Goal: Task Accomplishment & Management: Use online tool/utility

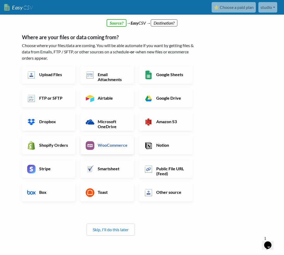
click at [104, 143] on h6 "WooCommerce" at bounding box center [113, 145] width 32 height 5
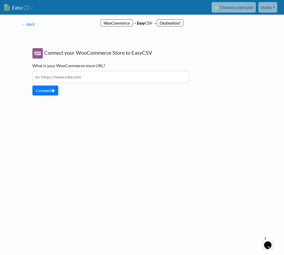
click at [95, 77] on input "text" at bounding box center [110, 77] width 157 height 12
drag, startPoint x: 56, startPoint y: 78, endPoint x: -7, endPoint y: 72, distance: 62.6
click at [0, 72] on html "Easy CSV ⭐ Choose a paid plan studio Jamesmichaelshaw All Flows All CSV Generat…" at bounding box center [142, 72] width 284 height 144
paste input "://jamesmichaelshaw.co.uk/shop/"
type input "https://jamesmichaelshaw.co.uk/shop/"
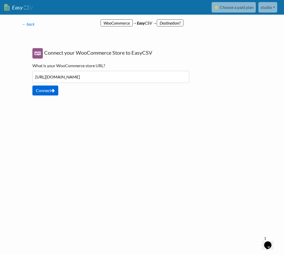
click at [51, 89] on button "Connect" at bounding box center [45, 91] width 26 height 10
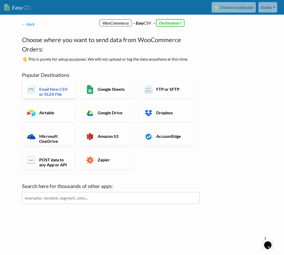
click at [58, 90] on h6 "Email New CSV or XLSX File" at bounding box center [54, 92] width 32 height 10
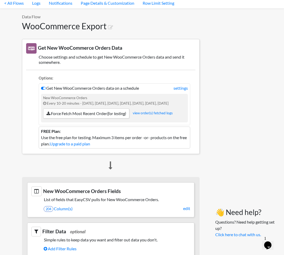
scroll to position [17, 0]
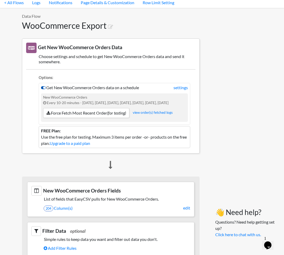
click at [44, 87] on icon at bounding box center [43, 88] width 5 height 4
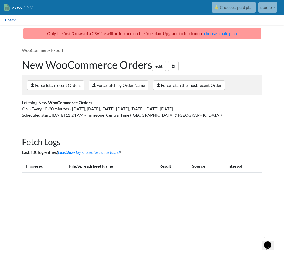
click at [9, 18] on link "< back" at bounding box center [10, 20] width 20 height 10
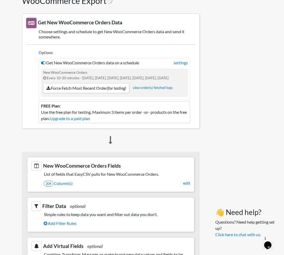
scroll to position [41, 0]
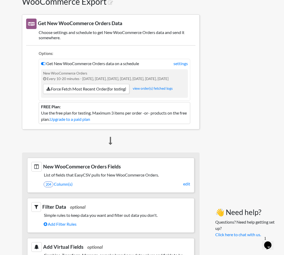
drag, startPoint x: 44, startPoint y: 63, endPoint x: 34, endPoint y: 63, distance: 10.5
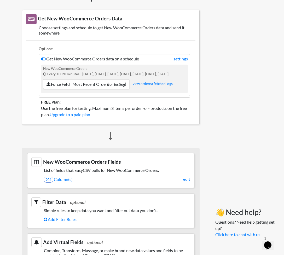
scroll to position [47, 0]
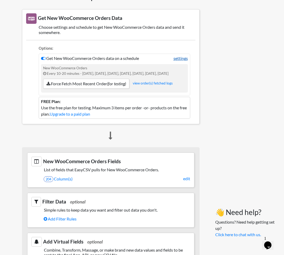
click at [177, 58] on link "settings" at bounding box center [181, 58] width 14 height 6
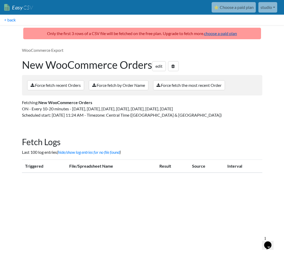
click at [227, 33] on link "choose a paid plan" at bounding box center [220, 33] width 33 height 5
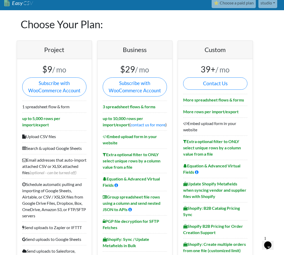
scroll to position [7, 0]
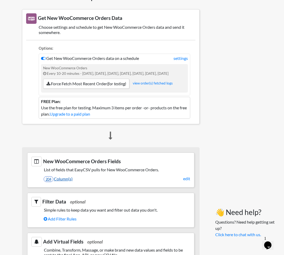
click at [63, 178] on link "204 Column(s)" at bounding box center [117, 178] width 147 height 9
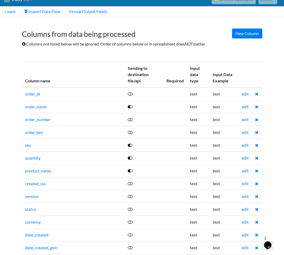
scroll to position [8, 0]
click at [133, 158] on icon at bounding box center [130, 158] width 5 height 4
click at [133, 171] on icon at bounding box center [130, 171] width 5 height 4
click at [132, 145] on icon at bounding box center [130, 145] width 5 height 4
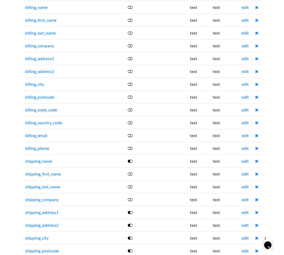
scroll to position [457, 0]
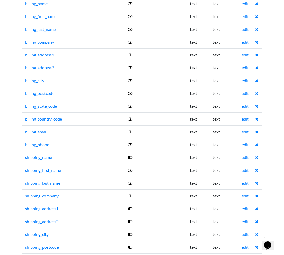
click at [132, 157] on icon at bounding box center [130, 157] width 5 height 4
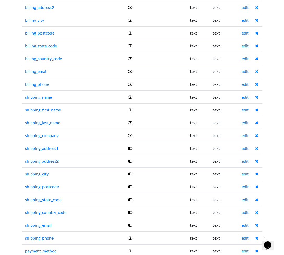
scroll to position [523, 0]
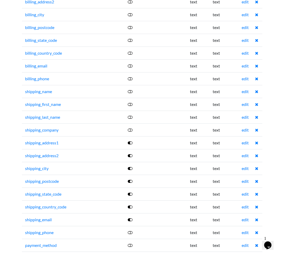
click at [131, 143] on icon at bounding box center [130, 143] width 5 height 4
click at [131, 155] on icon at bounding box center [130, 156] width 5 height 4
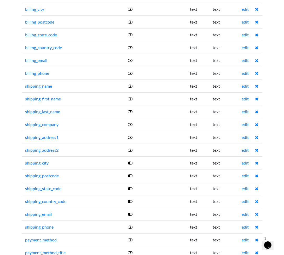
scroll to position [533, 0]
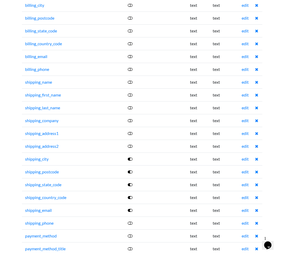
click at [133, 159] on icon at bounding box center [130, 159] width 5 height 4
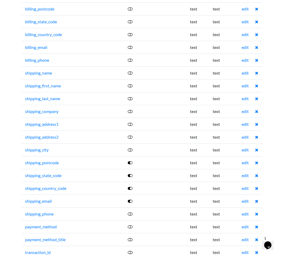
scroll to position [548, 0]
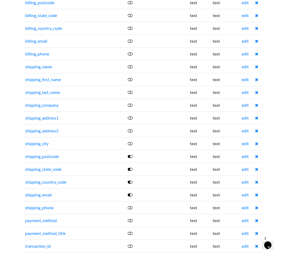
click at [131, 157] on icon at bounding box center [130, 156] width 5 height 4
click at [132, 181] on icon at bounding box center [130, 182] width 5 height 4
click at [132, 194] on icon at bounding box center [130, 195] width 5 height 4
click at [131, 118] on icon at bounding box center [130, 118] width 5 height 4
click at [133, 130] on icon at bounding box center [130, 131] width 5 height 4
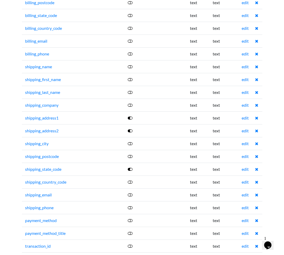
click at [132, 142] on icon at bounding box center [130, 143] width 5 height 4
click at [133, 157] on icon at bounding box center [130, 156] width 5 height 4
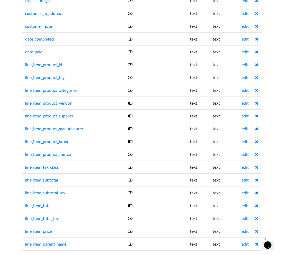
scroll to position [798, 0]
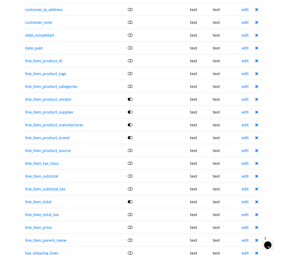
click at [131, 98] on icon at bounding box center [130, 99] width 5 height 4
click at [131, 111] on icon at bounding box center [130, 112] width 5 height 4
click at [132, 124] on icon at bounding box center [130, 125] width 5 height 4
click at [131, 138] on icon at bounding box center [130, 137] width 5 height 4
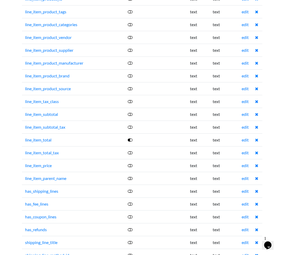
scroll to position [863, 0]
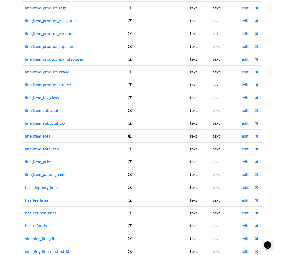
click at [130, 135] on icon at bounding box center [130, 136] width 5 height 4
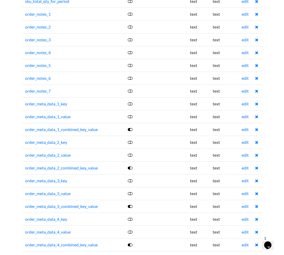
scroll to position [1203, 0]
click at [131, 129] on icon at bounding box center [130, 129] width 5 height 4
click at [131, 168] on icon at bounding box center [130, 168] width 5 height 4
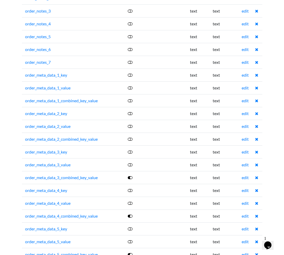
scroll to position [1233, 0]
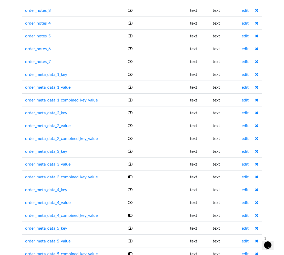
click at [131, 177] on icon at bounding box center [130, 177] width 5 height 4
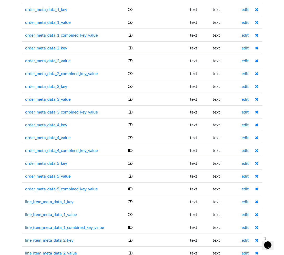
scroll to position [1302, 0]
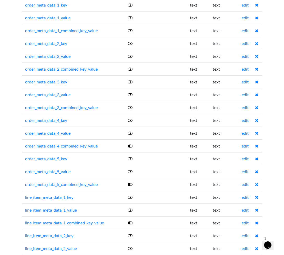
click at [130, 146] on icon at bounding box center [130, 146] width 5 height 4
click at [130, 184] on icon at bounding box center [130, 184] width 5 height 4
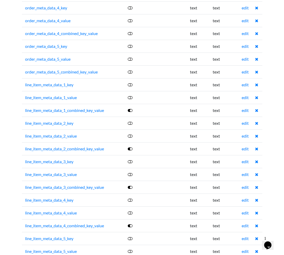
scroll to position [1428, 0]
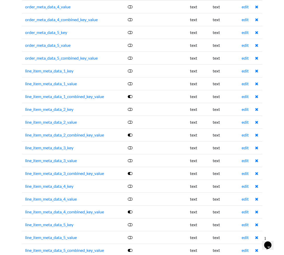
click at [131, 95] on icon at bounding box center [130, 96] width 5 height 4
click at [130, 136] on icon at bounding box center [130, 135] width 5 height 4
click at [131, 95] on icon at bounding box center [130, 96] width 5 height 4
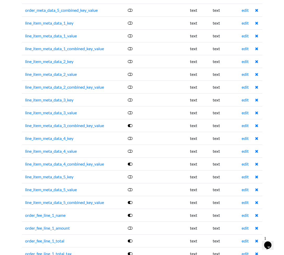
scroll to position [1483, 0]
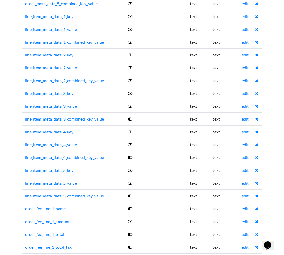
click at [133, 118] on icon at bounding box center [130, 119] width 5 height 4
click at [132, 158] on icon at bounding box center [130, 157] width 5 height 4
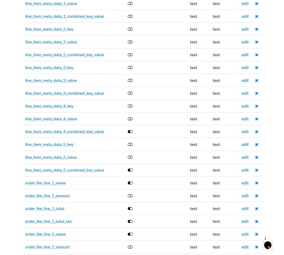
scroll to position [1510, 0]
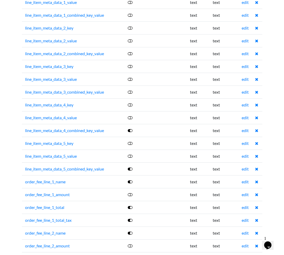
click at [130, 130] on icon at bounding box center [130, 130] width 5 height 4
click at [131, 169] on icon at bounding box center [130, 169] width 5 height 4
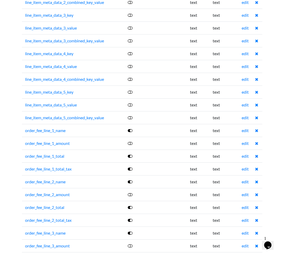
scroll to position [1561, 0]
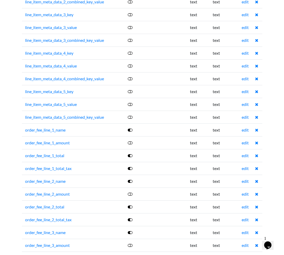
click at [132, 130] on icon at bounding box center [130, 130] width 5 height 4
click at [133, 154] on icon at bounding box center [130, 156] width 5 height 4
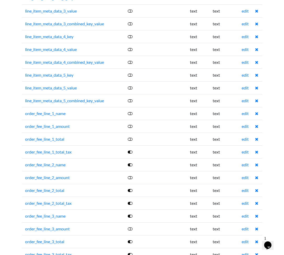
scroll to position [1578, 0]
click at [130, 152] on icon at bounding box center [130, 152] width 5 height 4
click at [132, 165] on icon at bounding box center [130, 165] width 5 height 4
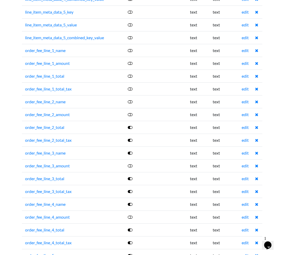
scroll to position [1643, 0]
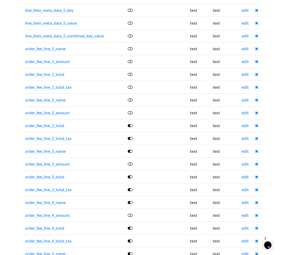
click at [130, 126] on icon at bounding box center [130, 125] width 5 height 4
click at [133, 139] on icon at bounding box center [130, 138] width 5 height 4
click at [133, 152] on link at bounding box center [130, 151] width 5 height 5
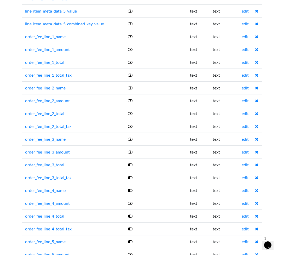
click at [131, 165] on icon at bounding box center [130, 165] width 5 height 4
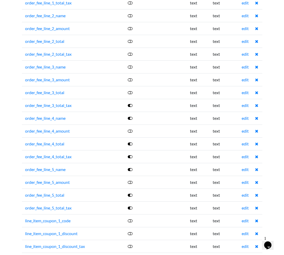
scroll to position [1731, 0]
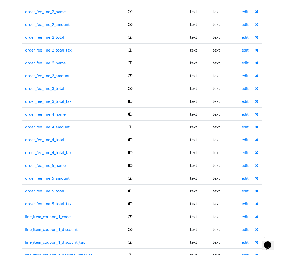
click at [133, 101] on icon at bounding box center [130, 101] width 5 height 4
click at [132, 113] on icon at bounding box center [130, 114] width 5 height 4
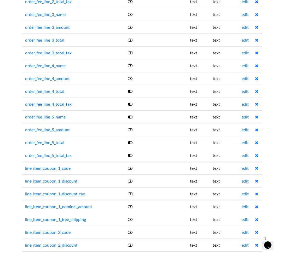
scroll to position [1787, 0]
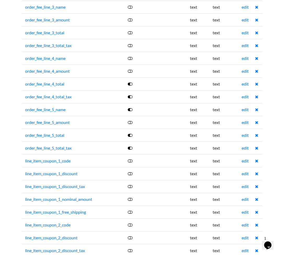
click at [131, 83] on icon at bounding box center [130, 84] width 5 height 4
click at [130, 97] on icon at bounding box center [130, 97] width 5 height 4
click at [132, 110] on icon at bounding box center [130, 109] width 5 height 4
click at [132, 135] on icon at bounding box center [130, 135] width 5 height 4
click at [133, 148] on icon at bounding box center [130, 148] width 5 height 4
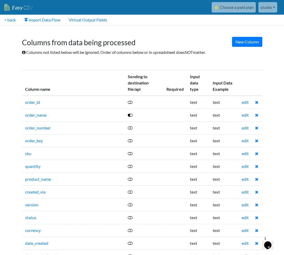
scroll to position [0, 0]
click at [8, 21] on link "< back" at bounding box center [10, 20] width 20 height 10
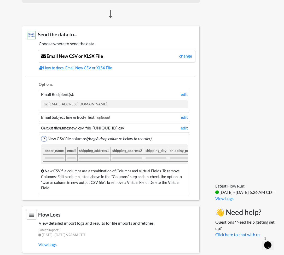
scroll to position [322, 0]
click at [72, 104] on div "To: studio@jamesmichaelshaw.co.uk" at bounding box center [114, 104] width 147 height 8
drag, startPoint x: 104, startPoint y: 104, endPoint x: 44, endPoint y: 101, distance: 60.7
click at [44, 101] on div "To: studio@jamesmichaelshaw.co.uk" at bounding box center [114, 104] width 147 height 8
click at [182, 93] on link "edit" at bounding box center [184, 95] width 7 height 6
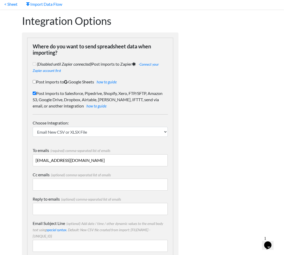
scroll to position [16, 0]
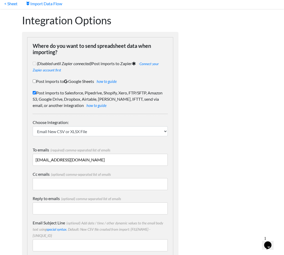
drag, startPoint x: 99, startPoint y: 161, endPoint x: -10, endPoint y: 152, distance: 108.9
type input "mail@jamesmichaelshaw.co.uk"
click at [251, 104] on div "Dynamic Value Syntax Copy & paste the text from the right-column below into you…" at bounding box center [226, 248] width 84 height 479
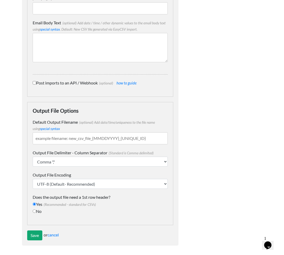
scroll to position [253, 0]
click at [33, 234] on input "Save" at bounding box center [34, 235] width 15 height 10
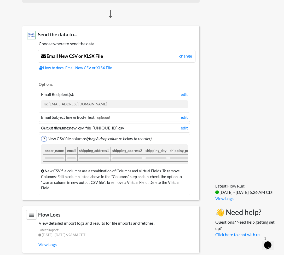
scroll to position [338, 0]
click at [222, 198] on link "View Logs" at bounding box center [225, 198] width 18 height 5
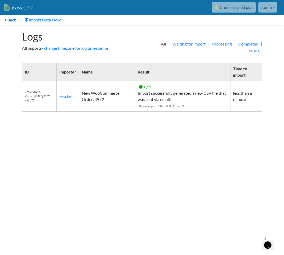
click at [8, 19] on link "< Back" at bounding box center [10, 20] width 20 height 10
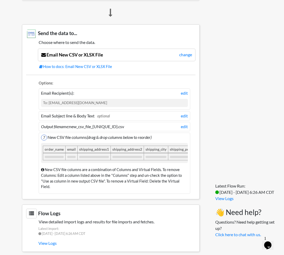
scroll to position [322, 0]
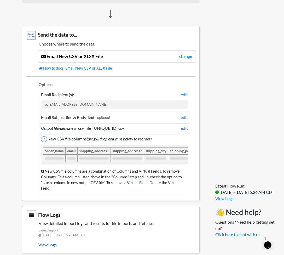
click at [47, 240] on link "View Logs" at bounding box center [116, 244] width 157 height 9
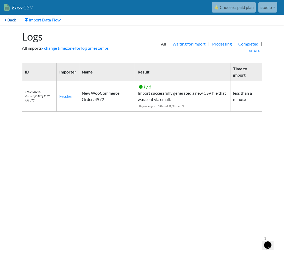
click at [12, 21] on link "< Back" at bounding box center [10, 20] width 20 height 10
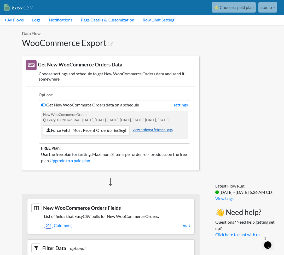
click at [166, 131] on link "view order(s) fetched logs" at bounding box center [153, 130] width 40 height 4
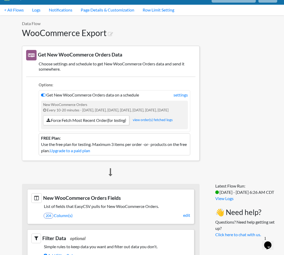
scroll to position [10, 0]
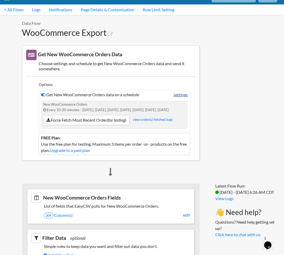
click at [177, 96] on link "settings" at bounding box center [181, 95] width 14 height 6
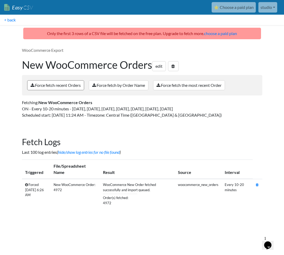
click at [66, 86] on link "Force fetch recent Orders" at bounding box center [55, 85] width 57 height 10
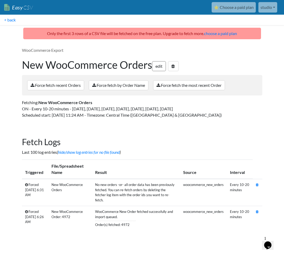
click at [164, 67] on link "edit" at bounding box center [159, 66] width 14 height 10
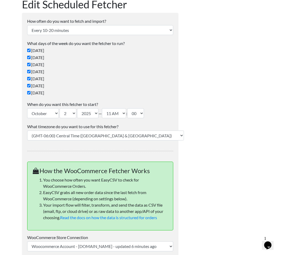
scroll to position [45, 0]
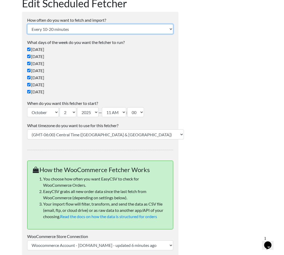
select select "24_hrs"
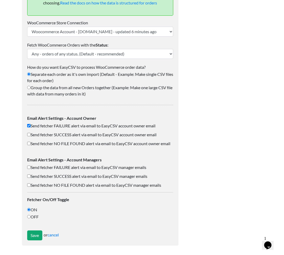
scroll to position [280, 0]
click at [30, 217] on input "OFF" at bounding box center [28, 216] width 3 height 3
radio input "true"
click at [49, 237] on div "Please change how often you want to fetch and import above -or- choose to group…" at bounding box center [100, 236] width 146 height 10
click at [56, 235] on link "cancel" at bounding box center [53, 235] width 11 height 5
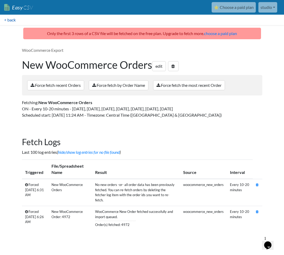
click at [8, 18] on link "< back" at bounding box center [10, 20] width 20 height 10
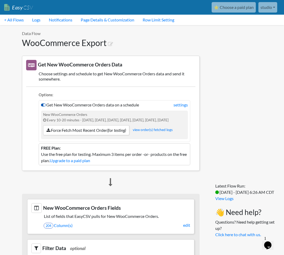
click at [43, 104] on icon at bounding box center [43, 105] width 5 height 4
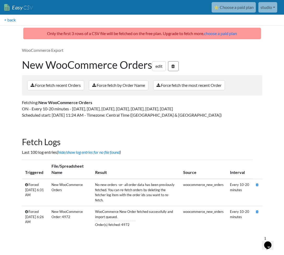
click at [175, 67] on icon at bounding box center [173, 66] width 3 height 4
click at [14, 20] on link "< back" at bounding box center [10, 20] width 20 height 10
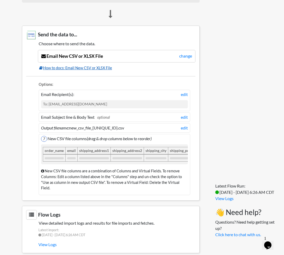
scroll to position [322, 0]
click at [49, 240] on link "View Logs" at bounding box center [116, 244] width 157 height 9
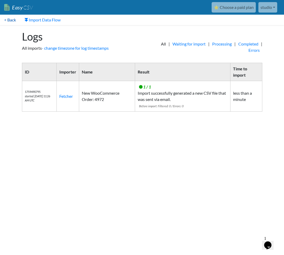
click at [10, 19] on link "< Back" at bounding box center [10, 20] width 20 height 10
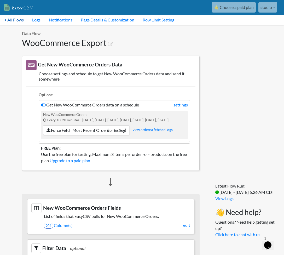
click at [16, 21] on link "< All Flows" at bounding box center [14, 20] width 28 height 10
click at [262, 6] on link "studio" at bounding box center [268, 7] width 19 height 10
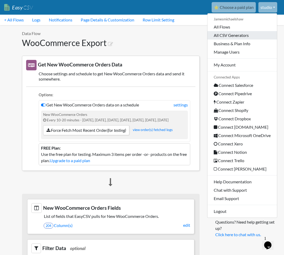
click at [228, 35] on link "All CSV Generators" at bounding box center [243, 35] width 70 height 8
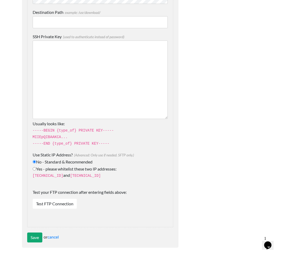
scroll to position [755, 0]
